Goal: Information Seeking & Learning: Learn about a topic

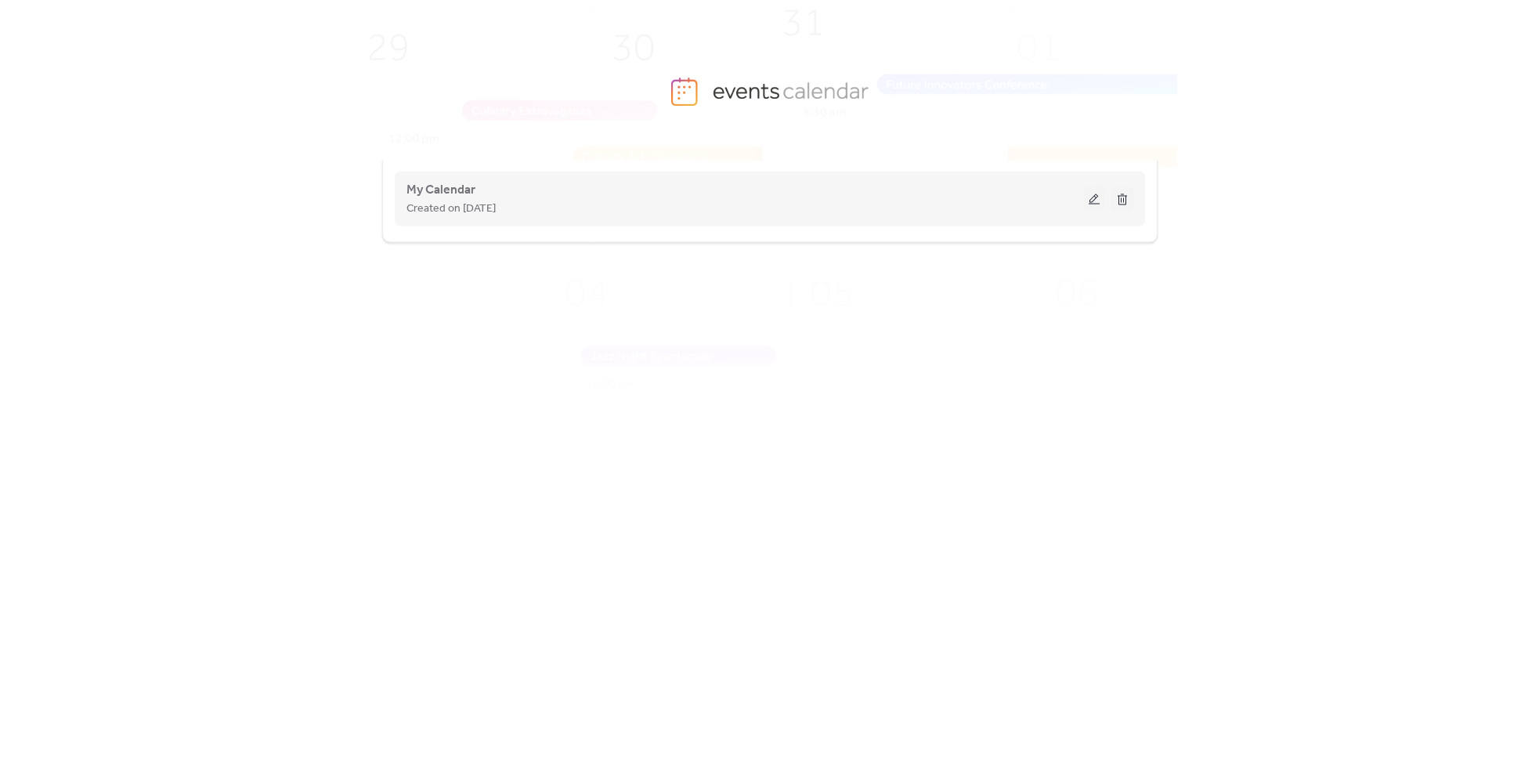
click at [490, 215] on span "Created on [DATE]" at bounding box center [450, 209] width 89 height 19
click at [1091, 209] on button at bounding box center [1094, 198] width 22 height 23
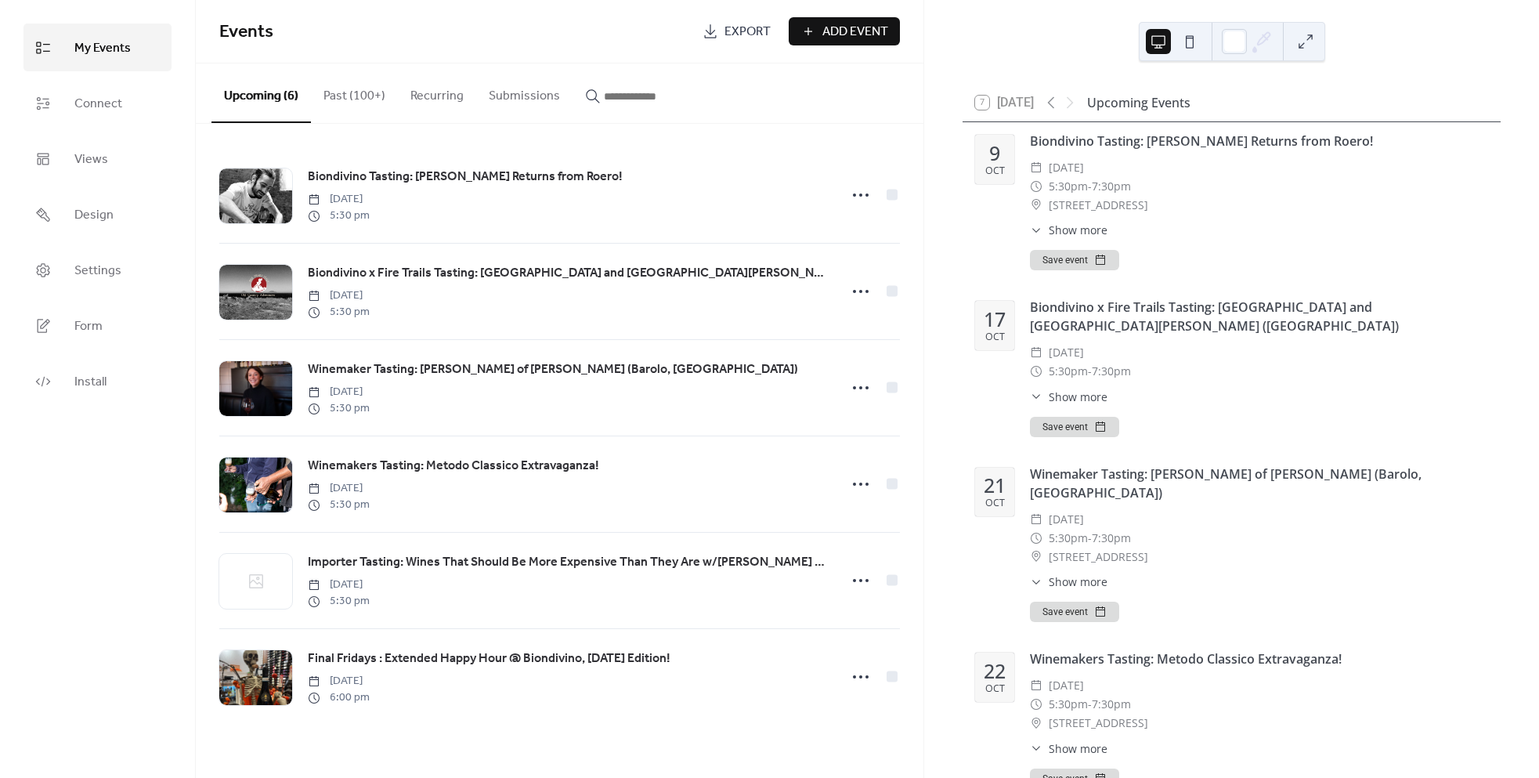
click at [636, 102] on input "button" at bounding box center [651, 96] width 94 height 19
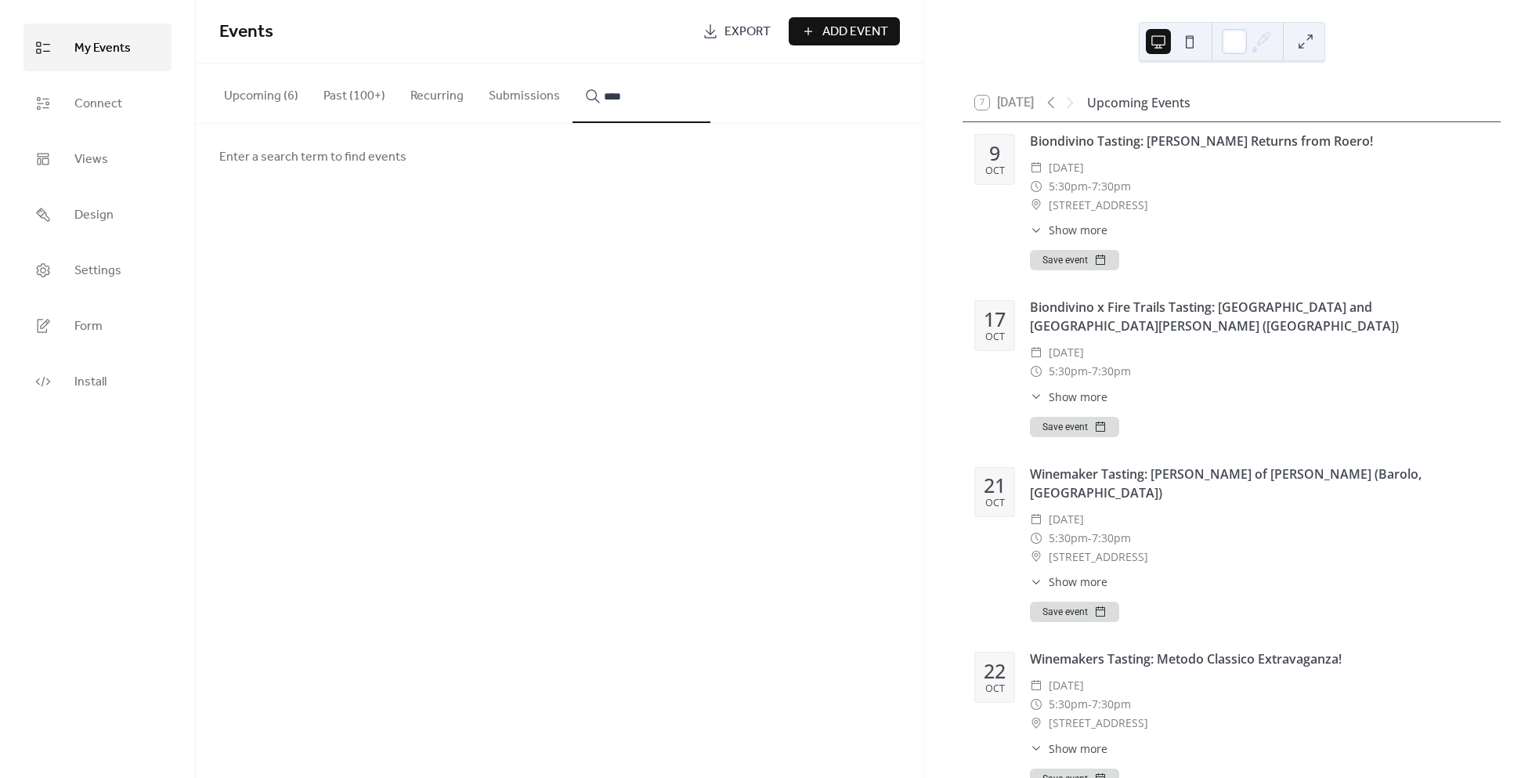
type input "****"
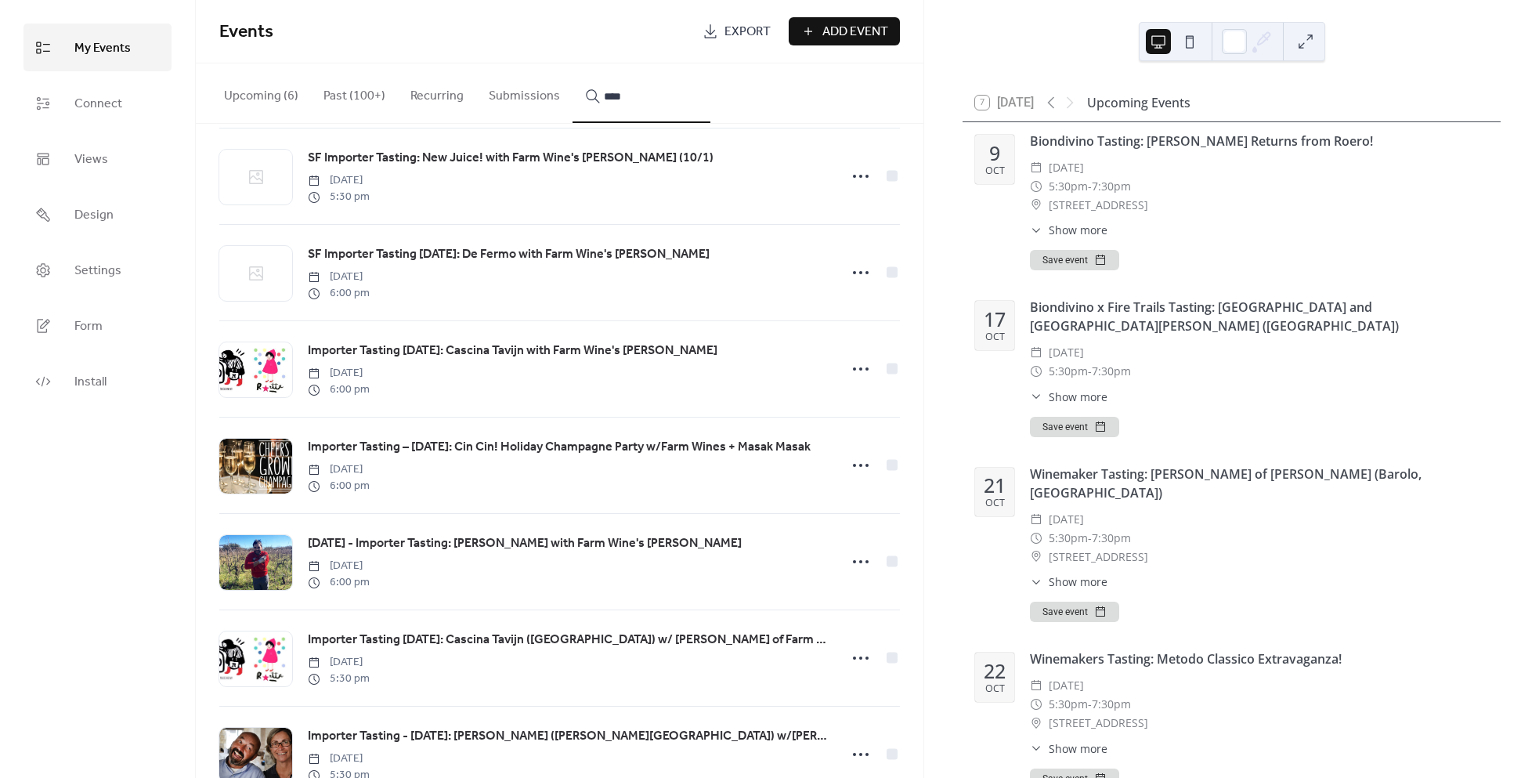
scroll to position [654, 0]
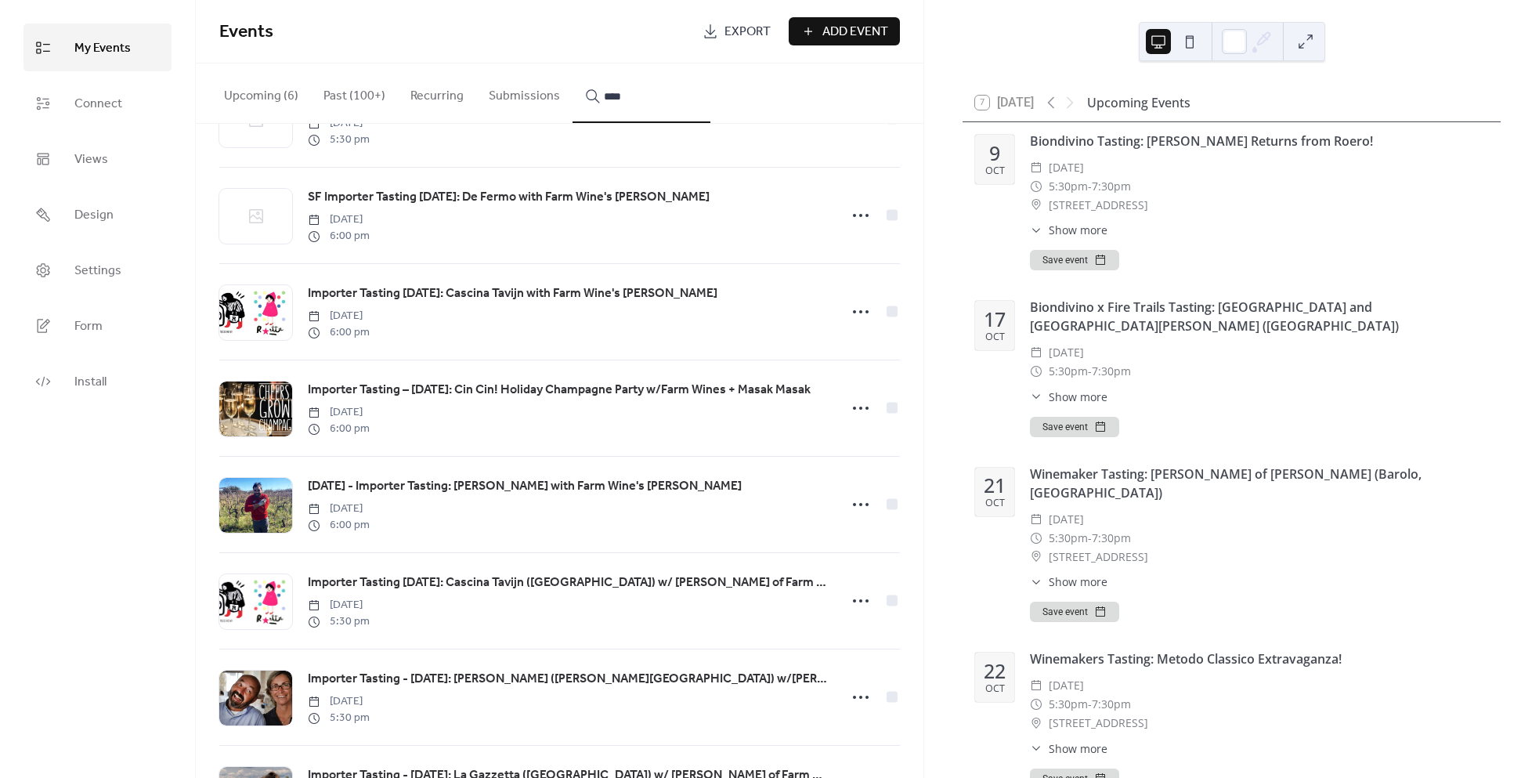
click at [714, 385] on span "Importer Tasting – [DATE]: Cin Cin! Holiday Champagne Party w/Farm Wines + Masa…" at bounding box center [559, 390] width 503 height 19
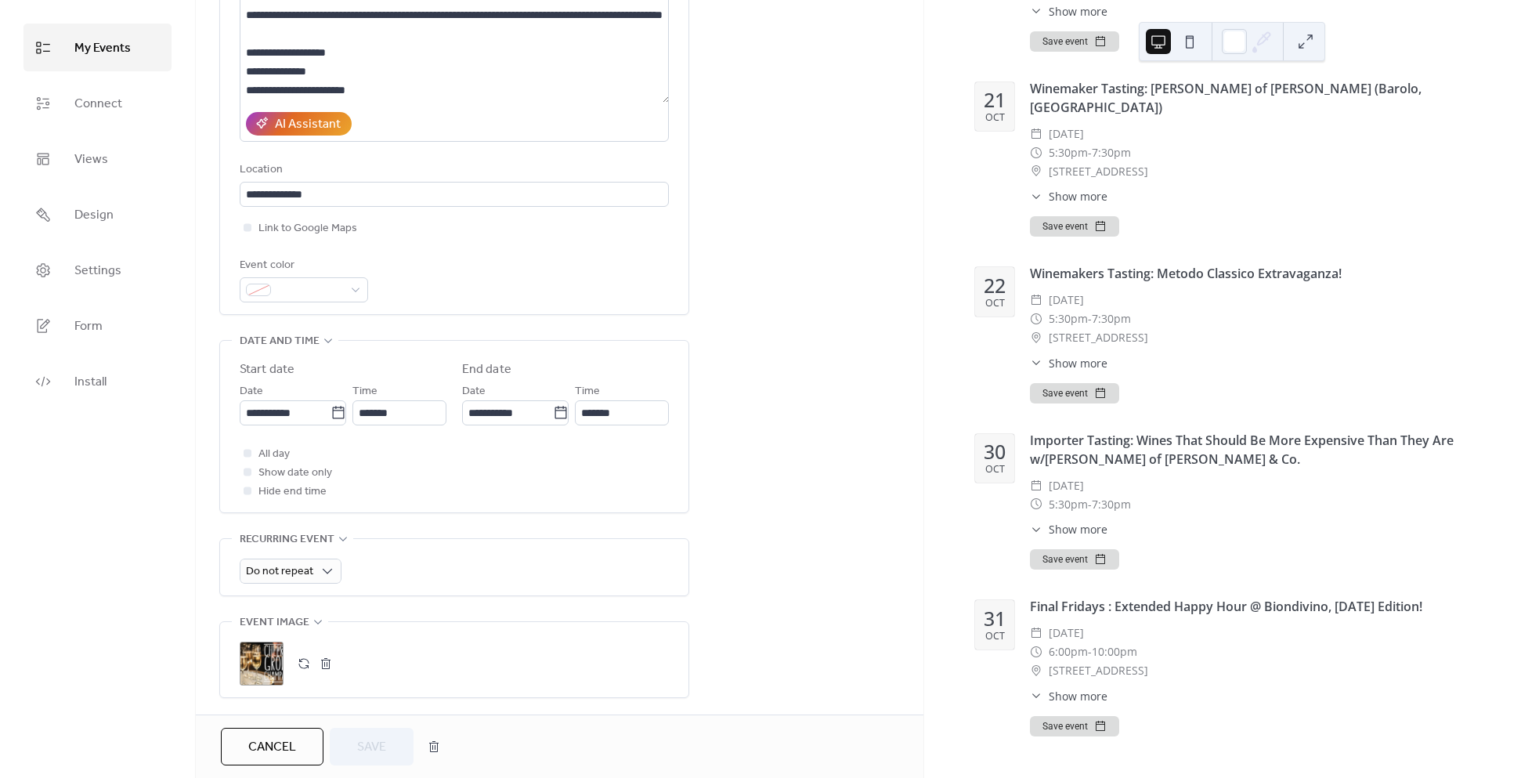
scroll to position [391, 0]
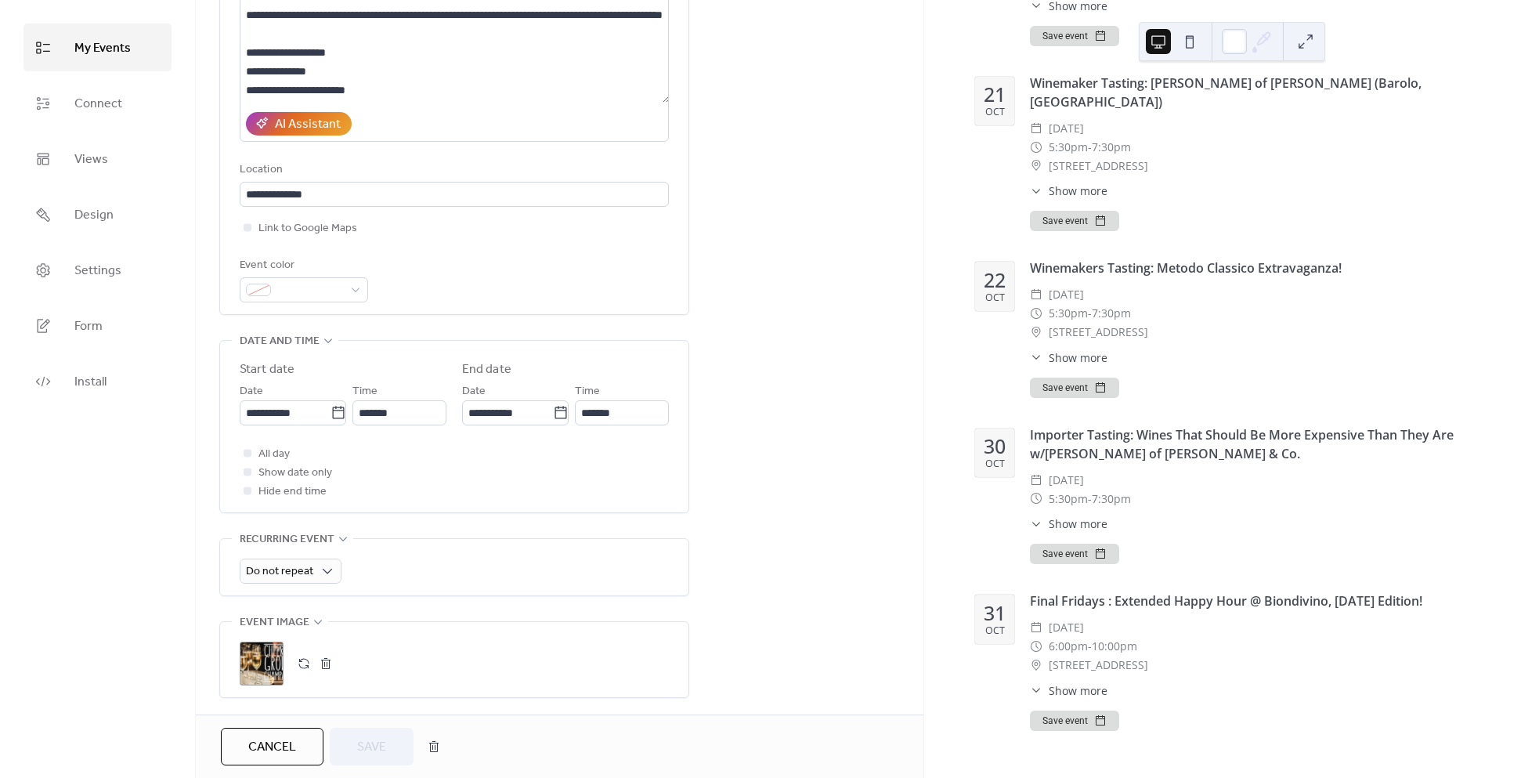
click at [1060, 692] on span "Show more" at bounding box center [1078, 690] width 59 height 16
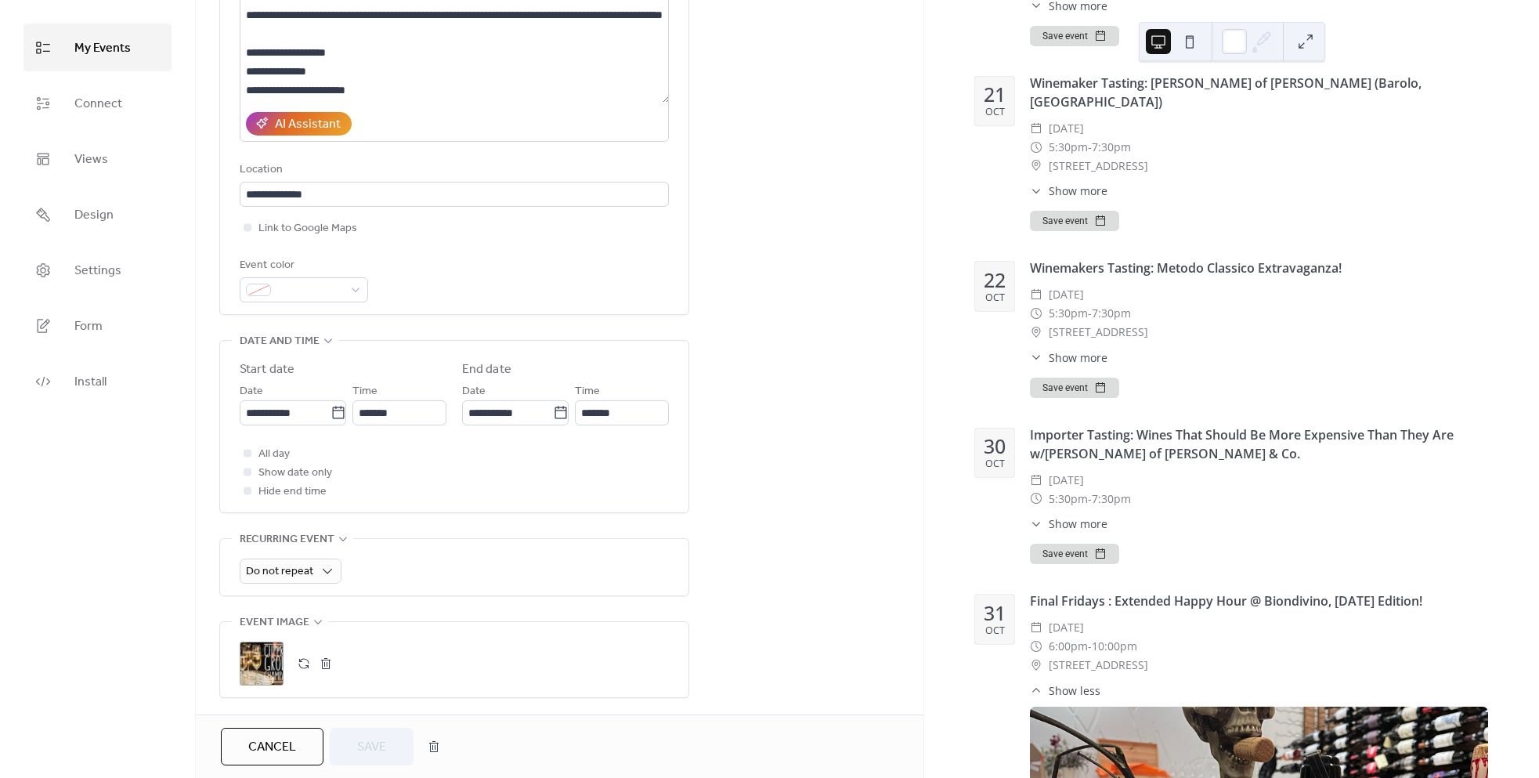
scroll to position [0, 0]
click at [1118, 598] on div "Final Fridays : Extended Happy Hour @ Biondivino, [DATE] Edition!" at bounding box center [1259, 600] width 458 height 19
click at [1118, 663] on span "[STREET_ADDRESS]" at bounding box center [1098, 665] width 99 height 19
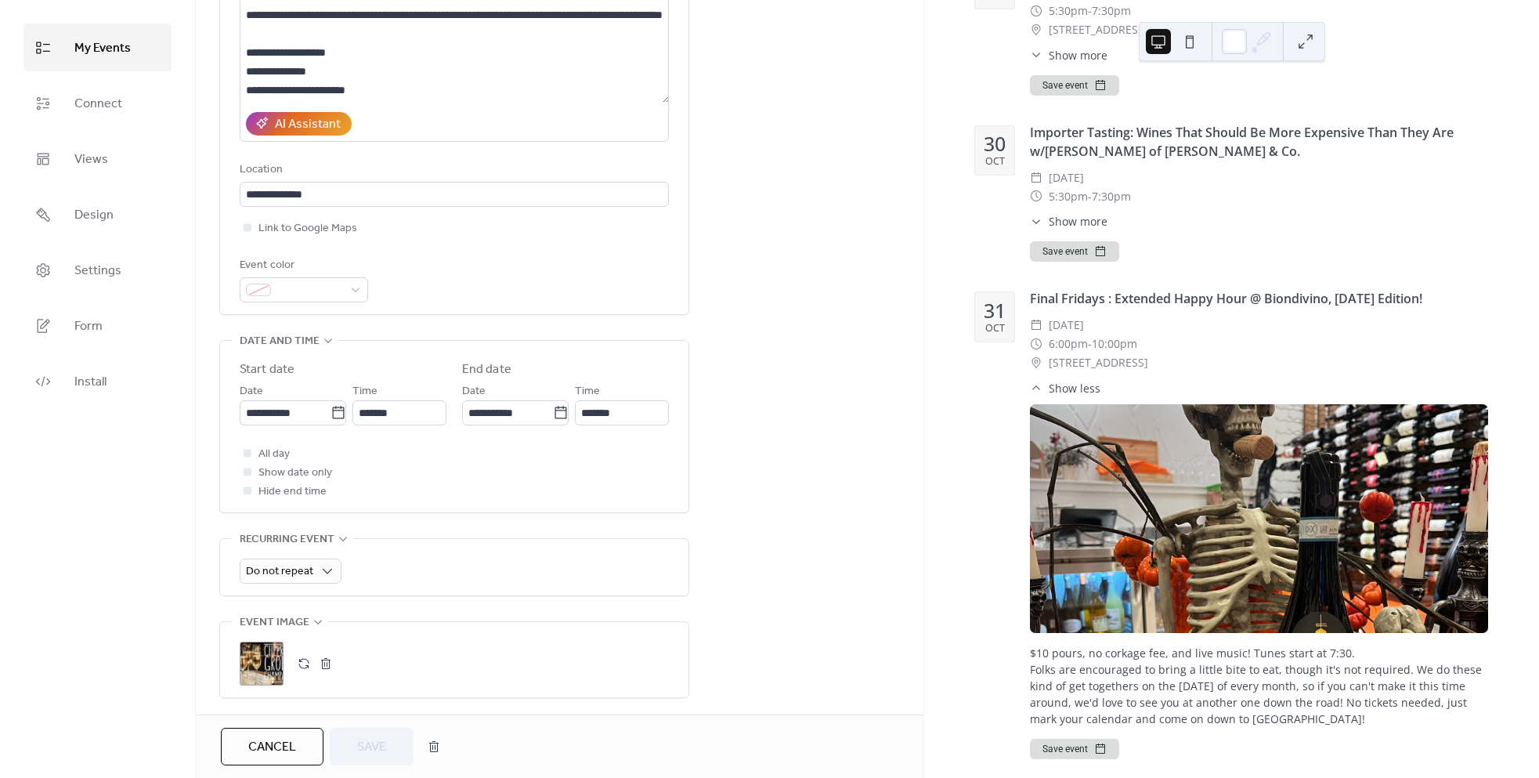
scroll to position [720, 0]
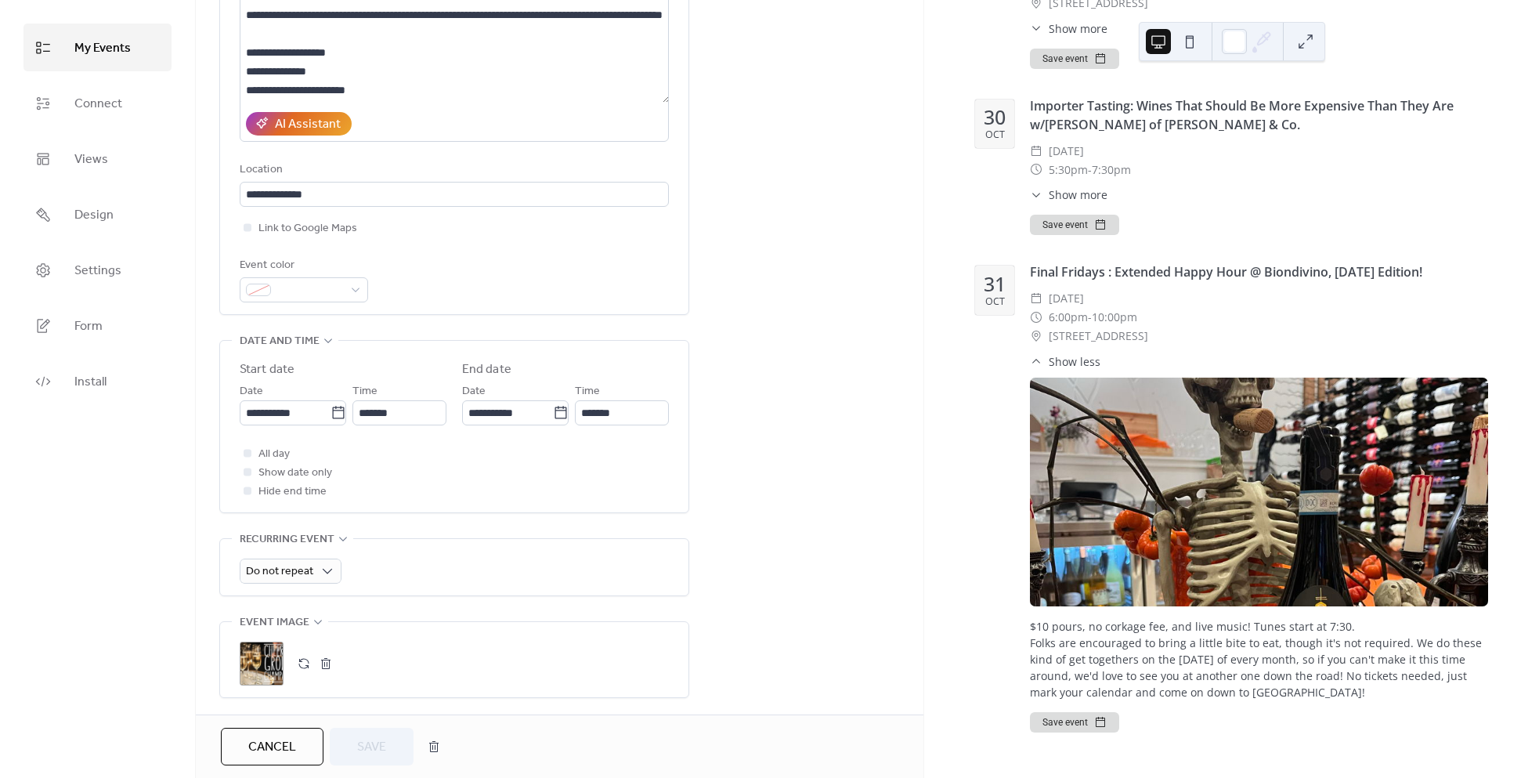
click at [1129, 619] on div "$10 pours, no corkage fee, and live music! Tunes start at 7:30. Folks are encou…" at bounding box center [1259, 659] width 458 height 82
click at [107, 36] on span "My Events" at bounding box center [102, 48] width 56 height 24
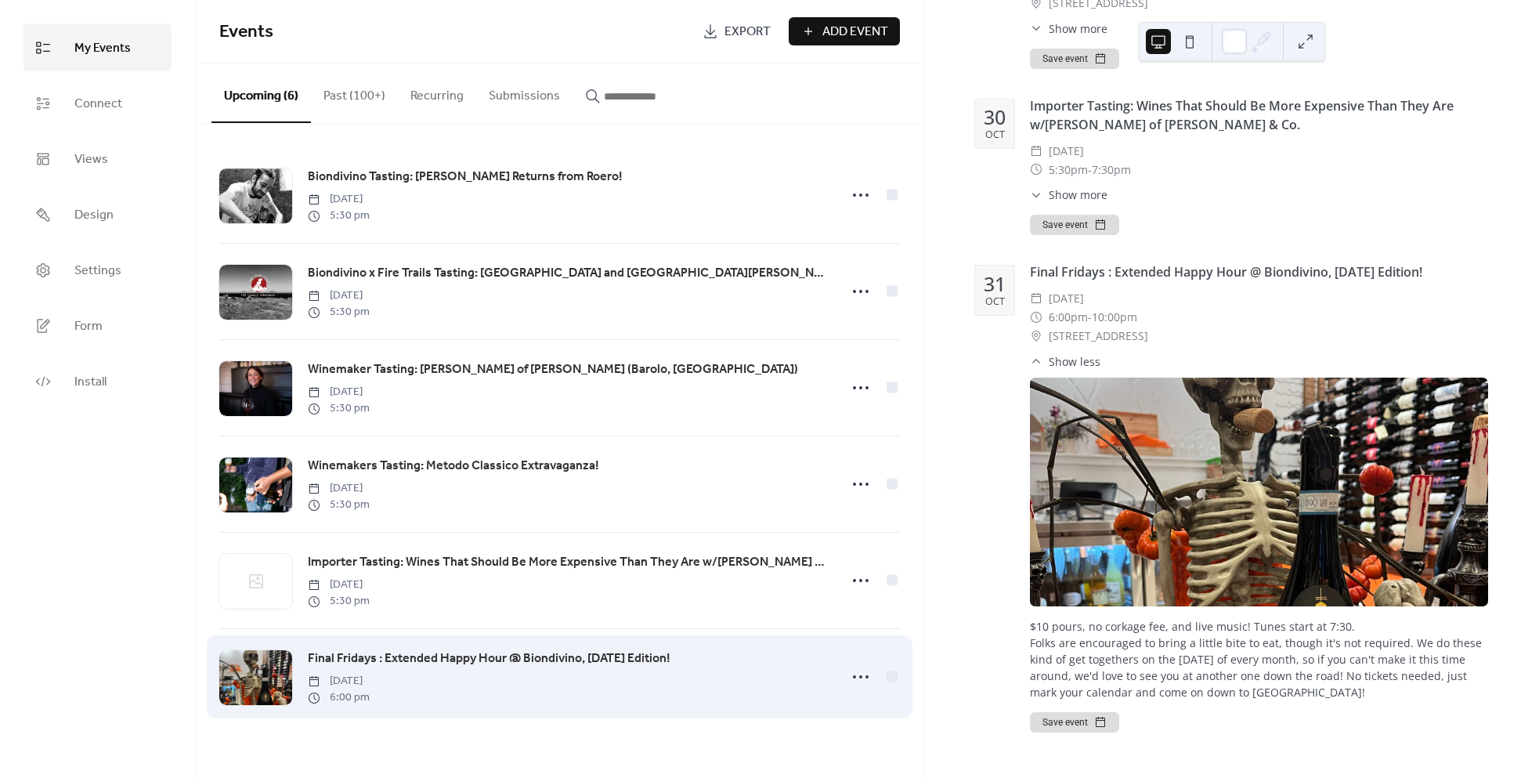
click at [544, 659] on span "Final Fridays : Extended Happy Hour @ Biondivino, [DATE] Edition!" at bounding box center [489, 658] width 363 height 19
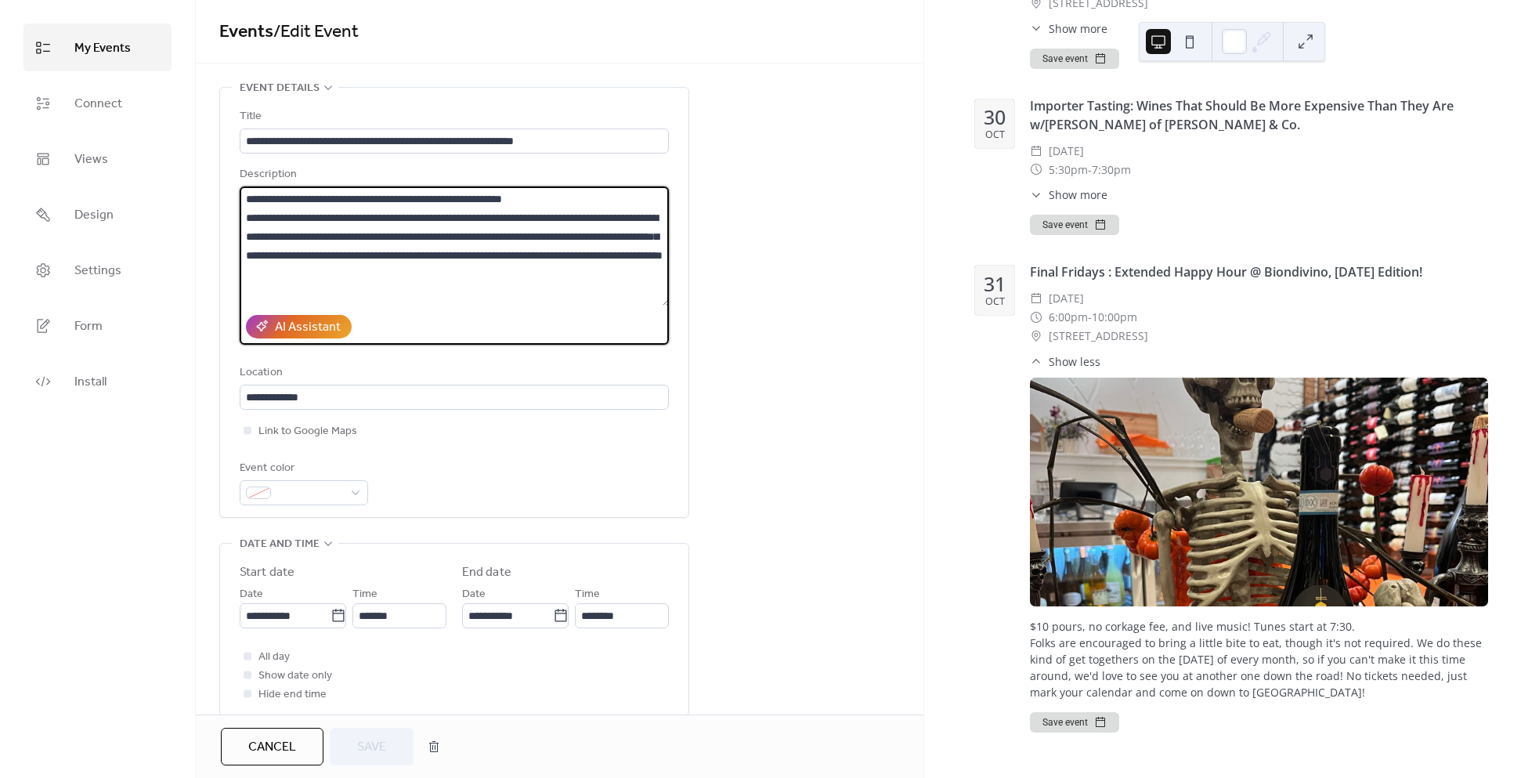
click at [429, 233] on textarea "**********" at bounding box center [455, 245] width 430 height 119
